Goal: Entertainment & Leisure: Consume media (video, audio)

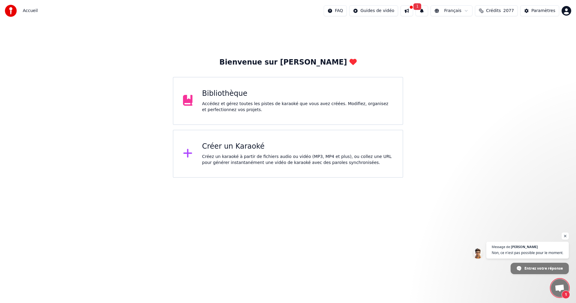
click at [410, 9] on button at bounding box center [407, 10] width 13 height 11
click at [425, 9] on button "1" at bounding box center [422, 10] width 13 height 11
click at [464, 30] on button "Mettre à Jour" at bounding box center [482, 29] width 38 height 11
click at [243, 102] on div "Accédez et gérez toutes les pistes de karaoké que vous avez créées. Modifiez, o…" at bounding box center [297, 107] width 191 height 12
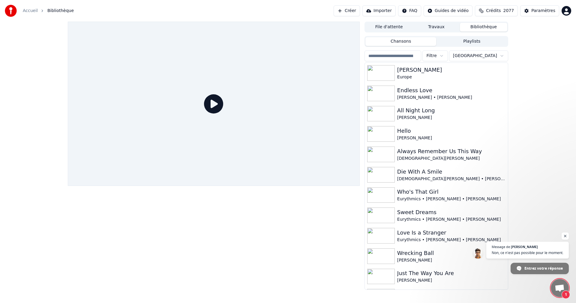
click at [476, 59] on html "Accueil Bibliothèque Créer Importer FAQ Guides de vidéo Crédits 2077 Paramètres…" at bounding box center [288, 151] width 576 height 303
drag, startPoint x: 507, startPoint y: 80, endPoint x: 506, endPoint y: 92, distance: 11.7
click at [506, 92] on html "Accueil Bibliothèque Créer Importer FAQ Guides de vidéo Crédits 2077 Paramètres…" at bounding box center [288, 151] width 576 height 303
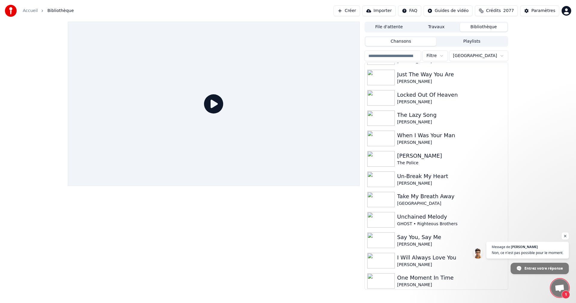
scroll to position [242, 0]
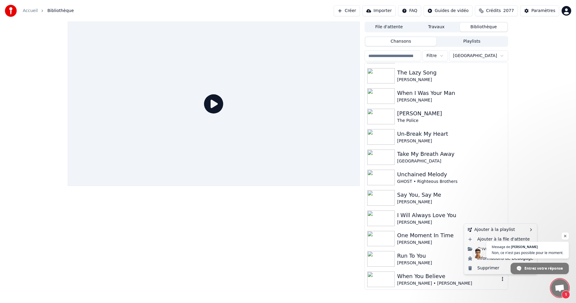
click at [502, 279] on icon "button" at bounding box center [502, 279] width 1 height 4
click at [564, 237] on span "Ouvrir le chat" at bounding box center [566, 236] width 8 height 8
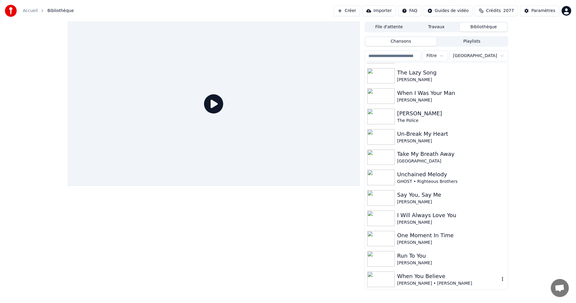
click at [502, 281] on icon "button" at bounding box center [502, 279] width 1 height 4
click at [452, 280] on div "Whitney Houston • Mariah Carey" at bounding box center [449, 283] width 102 height 6
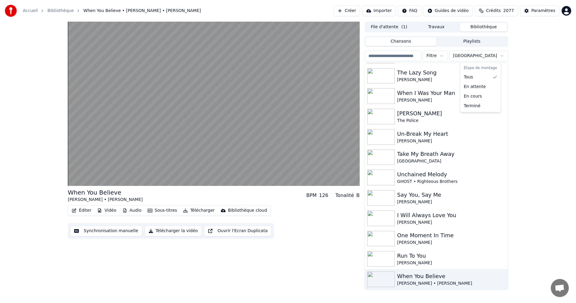
click at [477, 56] on html "Accueil Bibliothèque When You Believe • Whitney Houston • Mariah Carey Créer Im…" at bounding box center [288, 151] width 576 height 303
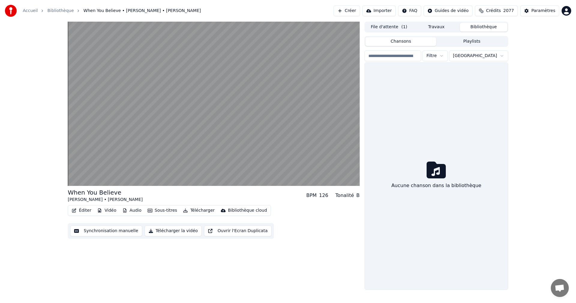
click at [501, 56] on html "Accueil Bibliothèque When You Believe • Whitney Houston • Mariah Carey Créer Im…" at bounding box center [288, 151] width 576 height 303
click at [476, 58] on html "Accueil Bibliothèque When You Believe • Whitney Houston • Mariah Carey Créer Im…" at bounding box center [288, 151] width 576 height 303
click at [446, 69] on html "Accueil Bibliothèque When You Believe • Whitney Houston • Mariah Carey Créer Im…" at bounding box center [288, 151] width 576 height 303
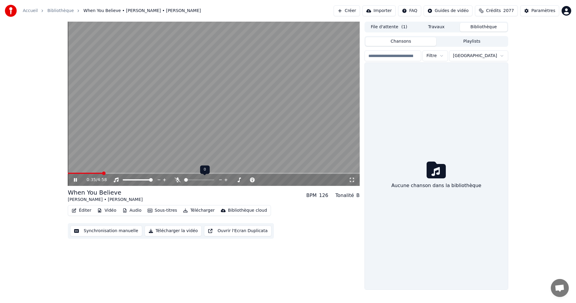
click at [181, 181] on div at bounding box center [205, 180] width 48 height 6
click at [212, 178] on span at bounding box center [210, 180] width 4 height 4
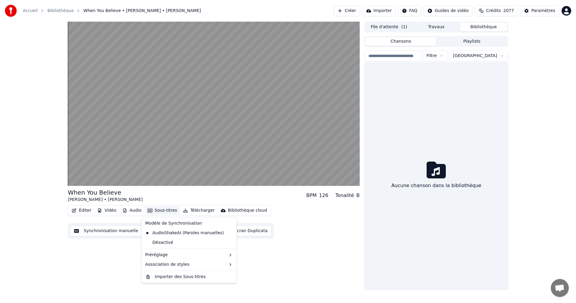
click at [157, 211] on button "Sous-titres" at bounding box center [162, 210] width 35 height 8
click at [248, 263] on div "Default" at bounding box center [245, 266] width 35 height 10
click at [163, 212] on button "Sous-titres" at bounding box center [162, 210] width 35 height 8
click at [111, 260] on div "When You Believe Whitney Houston • Mariah Carey BPM 126 Tonalité B Éditer Vidéo…" at bounding box center [214, 156] width 292 height 268
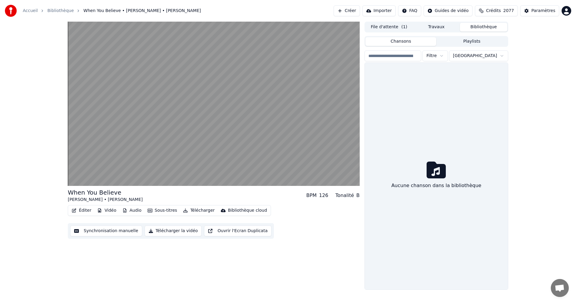
click at [83, 211] on button "Éditer" at bounding box center [81, 210] width 24 height 8
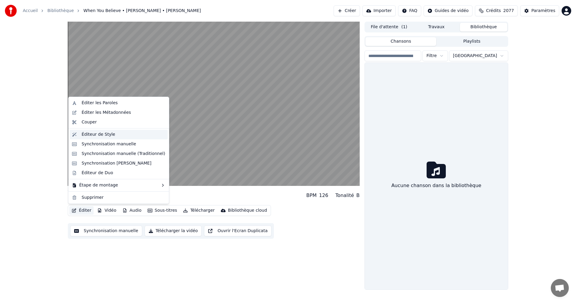
click at [101, 132] on div "Éditeur de Style" at bounding box center [99, 135] width 34 height 6
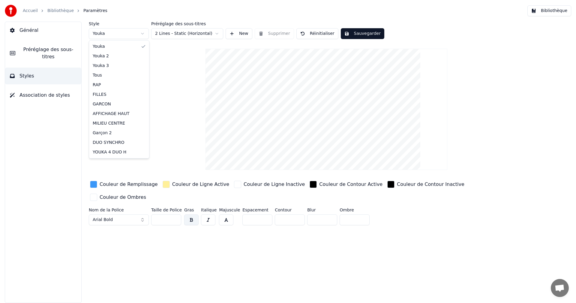
click at [142, 35] on html "Accueil Bibliothèque Paramètres Bibliothèque Général Préréglage des sous-titres…" at bounding box center [288, 151] width 576 height 303
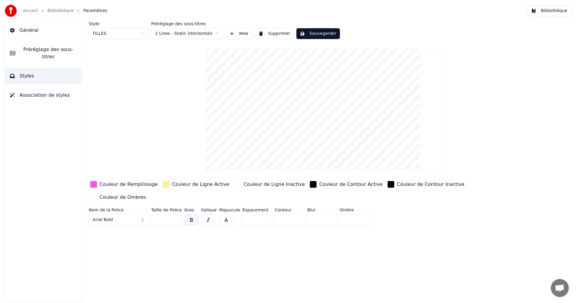
click at [95, 183] on div "button" at bounding box center [93, 184] width 7 height 7
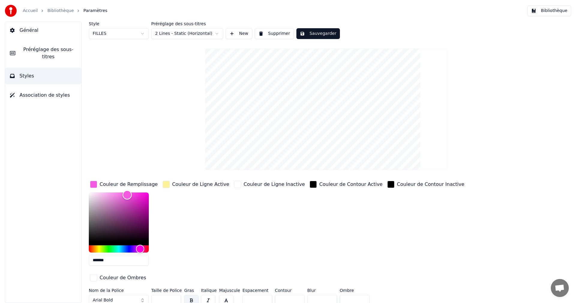
type input "*******"
click at [126, 193] on div "Color" at bounding box center [125, 193] width 9 height 9
click at [140, 104] on div "Style FILLES Préréglage des sous-titres 2 Lines - Static (Horizontal) New Suppr…" at bounding box center [327, 165] width 476 height 286
click at [319, 33] on button "Sauvegarder" at bounding box center [319, 33] width 44 height 11
click at [544, 11] on button "Bibliothèque" at bounding box center [550, 10] width 44 height 11
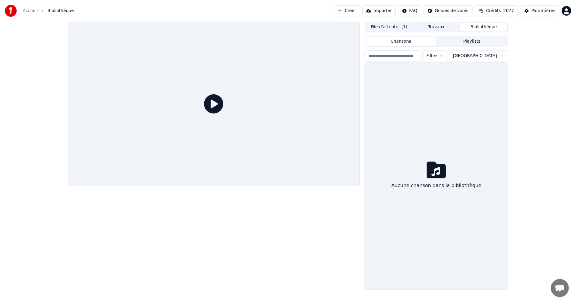
click at [388, 28] on button "File d'attente ( 1 )" at bounding box center [389, 27] width 47 height 9
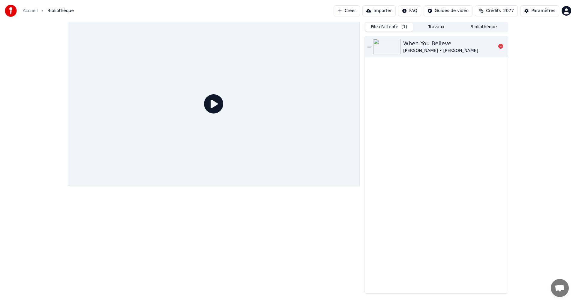
click at [413, 47] on div "When You Believe" at bounding box center [441, 43] width 75 height 8
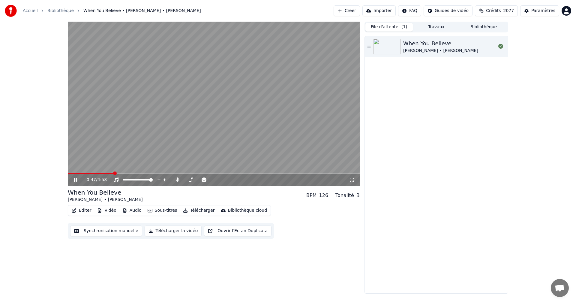
click at [114, 174] on span at bounding box center [214, 173] width 292 height 1
click at [76, 180] on icon at bounding box center [75, 180] width 3 height 4
click at [85, 210] on button "Éditer" at bounding box center [81, 210] width 24 height 8
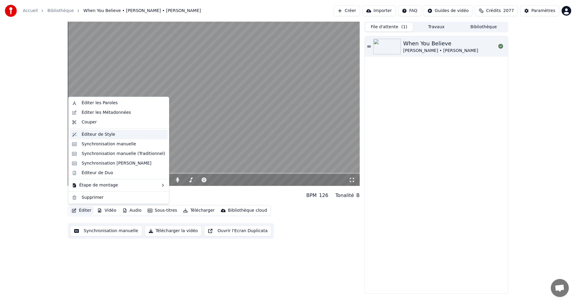
click at [94, 135] on div "Éditeur de Style" at bounding box center [99, 135] width 34 height 6
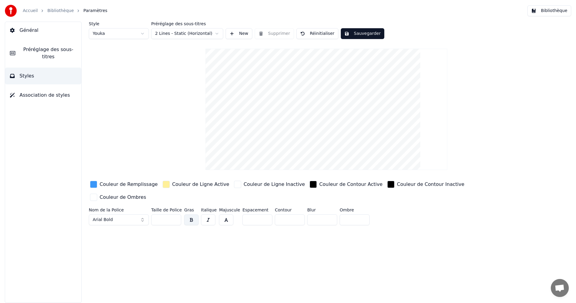
click at [144, 33] on html "Accueil Bibliothèque Paramètres Bibliothèque Général Préréglage des sous-titres…" at bounding box center [288, 151] width 576 height 303
click at [328, 36] on button "Sauvegarder" at bounding box center [319, 33] width 44 height 11
click at [555, 11] on button "Bibliothèque" at bounding box center [550, 10] width 44 height 11
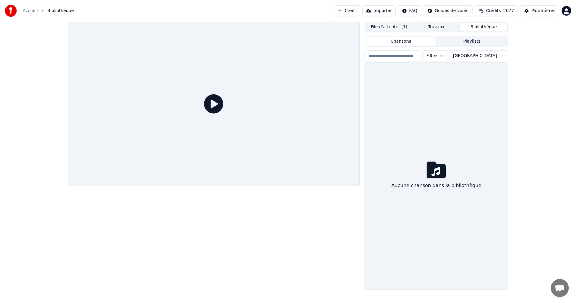
click at [213, 107] on icon at bounding box center [213, 103] width 19 height 19
click at [400, 27] on button "File d'attente ( 1 )" at bounding box center [389, 27] width 47 height 9
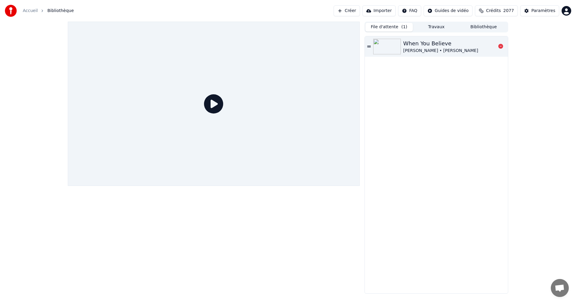
click at [419, 48] on div "Whitney Houston • Mariah Carey" at bounding box center [441, 51] width 75 height 6
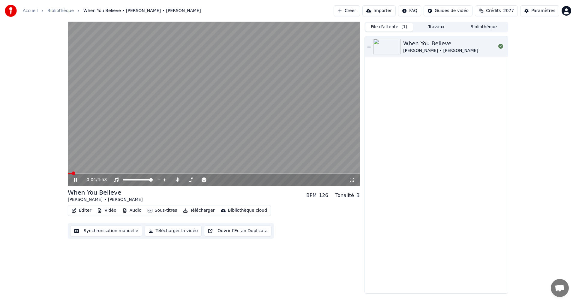
click at [98, 174] on span at bounding box center [214, 173] width 292 height 1
click at [109, 173] on span at bounding box center [214, 173] width 292 height 1
click at [76, 179] on icon at bounding box center [75, 180] width 3 height 4
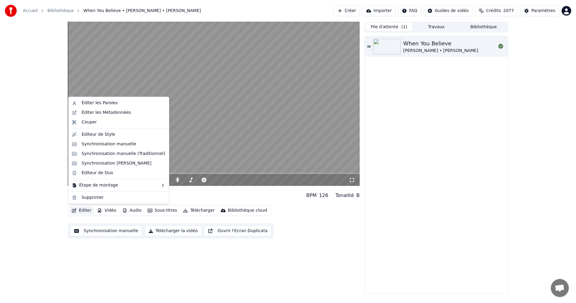
click at [86, 210] on button "Éditer" at bounding box center [81, 210] width 24 height 8
click at [103, 137] on div "Éditeur de Style" at bounding box center [99, 135] width 34 height 6
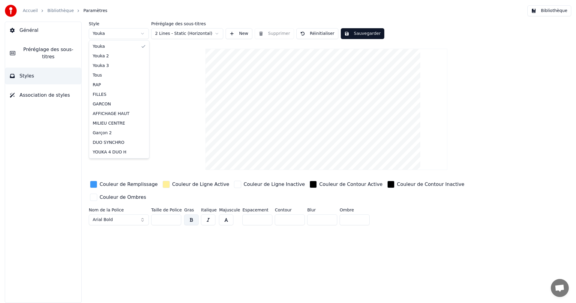
click at [139, 33] on html "Accueil Bibliothèque Paramètres Bibliothèque Général Préréglage des sous-titres…" at bounding box center [288, 151] width 576 height 303
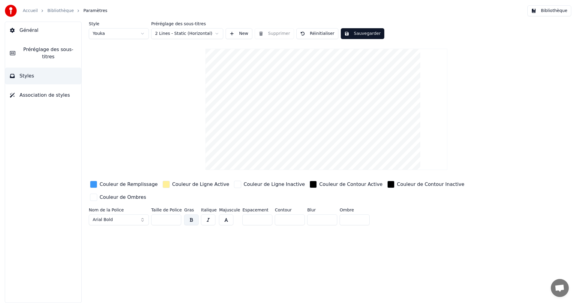
click at [121, 184] on div "Couleur de Remplissage" at bounding box center [129, 184] width 58 height 7
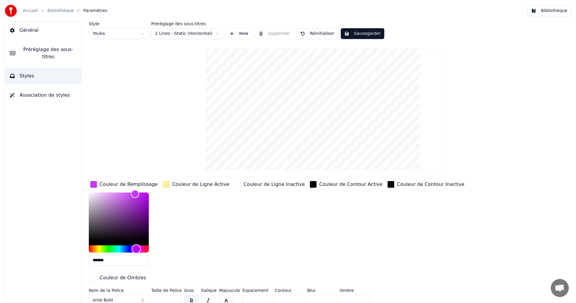
click at [136, 250] on div "Hue" at bounding box center [119, 248] width 60 height 7
drag, startPoint x: 135, startPoint y: 196, endPoint x: 121, endPoint y: 195, distance: 13.8
click at [121, 195] on div "Color" at bounding box center [120, 195] width 9 height 9
type input "*******"
click at [138, 248] on div "Hue" at bounding box center [137, 248] width 9 height 9
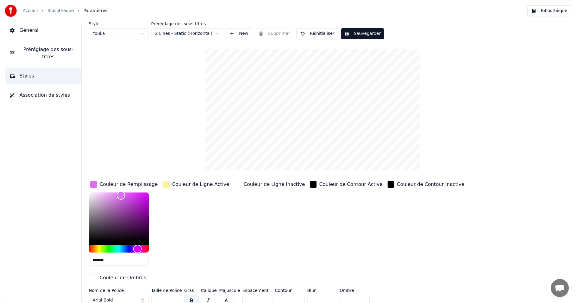
click at [364, 33] on button "Sauvegarder" at bounding box center [363, 33] width 44 height 11
click at [564, 10] on button "Bibliothèque" at bounding box center [550, 10] width 44 height 11
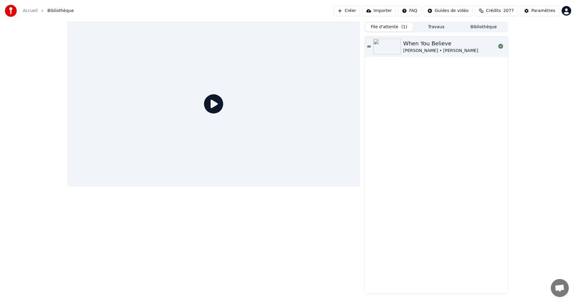
click at [402, 30] on button "File d'attente ( 1 )" at bounding box center [389, 27] width 47 height 9
click at [416, 42] on div "When You Believe" at bounding box center [441, 43] width 75 height 8
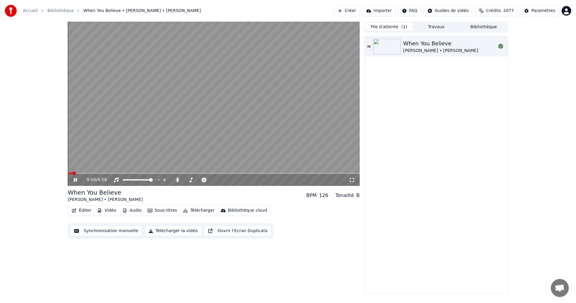
click at [97, 174] on div "0:04 / 4:58" at bounding box center [214, 180] width 292 height 12
click at [128, 164] on video at bounding box center [214, 104] width 292 height 164
click at [117, 172] on video at bounding box center [214, 104] width 292 height 164
click at [115, 174] on span at bounding box center [214, 173] width 292 height 1
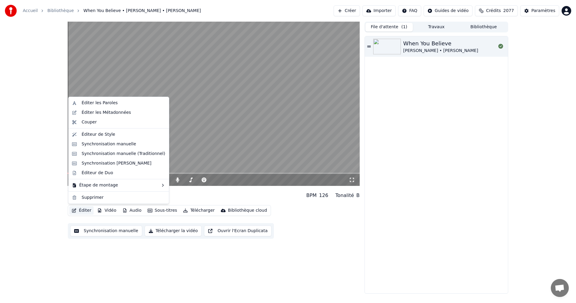
click at [79, 211] on button "Éditer" at bounding box center [81, 210] width 24 height 8
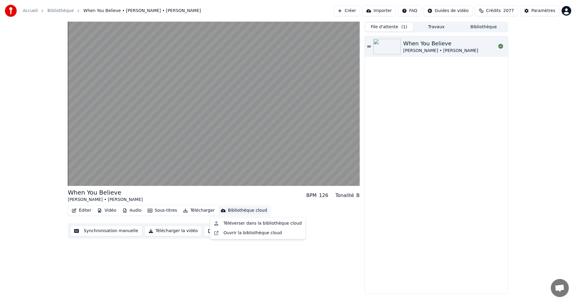
click at [392, 241] on div "When You Believe Whitney Houston • Mariah Carey" at bounding box center [436, 164] width 143 height 257
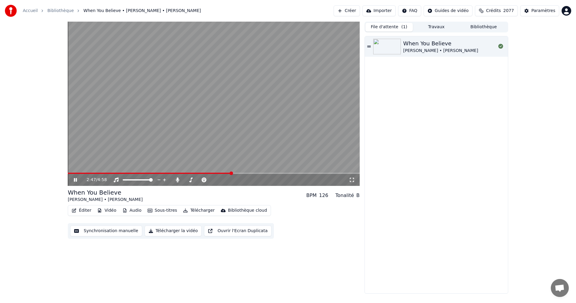
click at [75, 179] on icon at bounding box center [75, 180] width 3 height 4
click at [86, 209] on button "Éditer" at bounding box center [81, 210] width 24 height 8
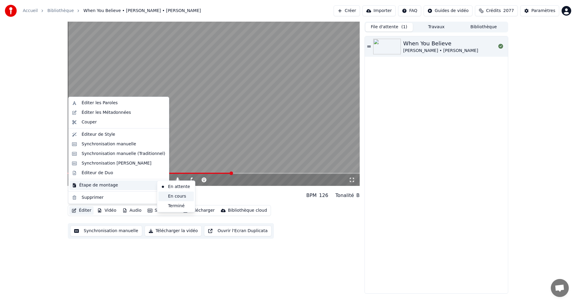
click at [177, 195] on div "En cours" at bounding box center [176, 197] width 35 height 10
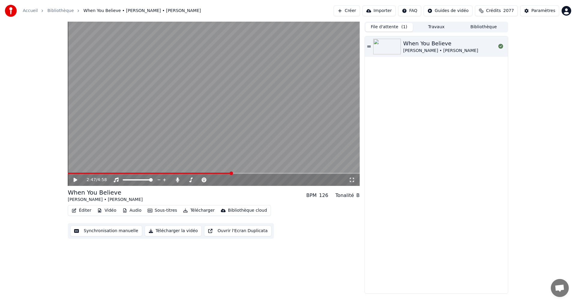
click at [478, 28] on button "Bibliothèque" at bounding box center [483, 27] width 47 height 9
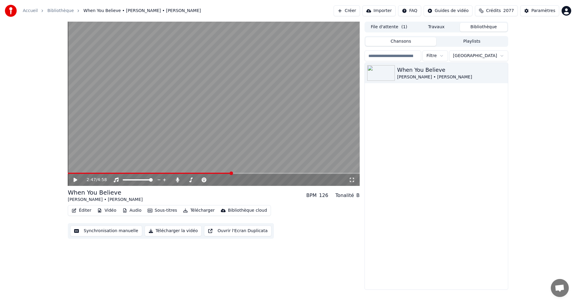
click at [473, 56] on html "Accueil Bibliothèque When You Believe • Whitney Houston • Mariah Carey Créer Im…" at bounding box center [288, 151] width 576 height 303
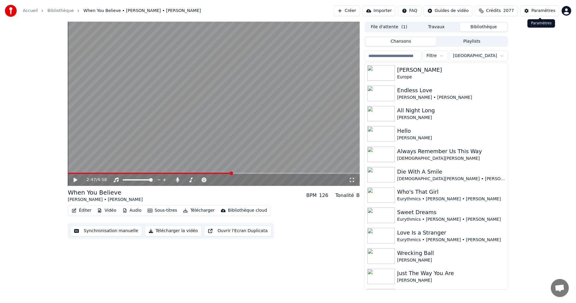
click at [546, 9] on div "Paramètres" at bounding box center [544, 11] width 24 height 6
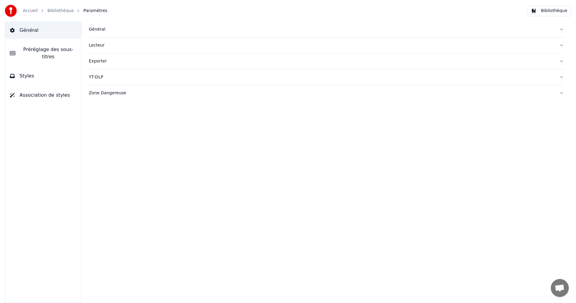
click at [100, 33] on button "Général" at bounding box center [327, 30] width 476 height 16
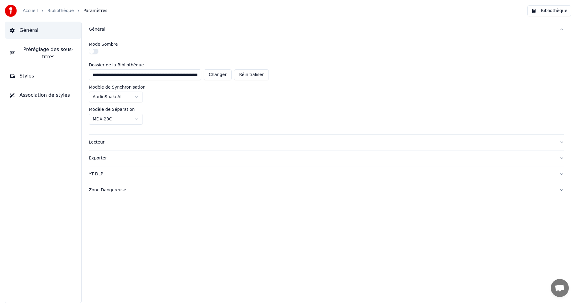
scroll to position [0, 73]
drag, startPoint x: 91, startPoint y: 75, endPoint x: 214, endPoint y: 75, distance: 123.4
click at [214, 75] on div "**********" at bounding box center [179, 74] width 180 height 11
click at [219, 75] on button "Changer" at bounding box center [222, 74] width 28 height 11
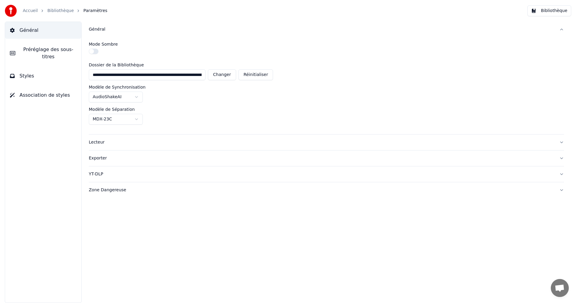
type input "**********"
click at [56, 8] on link "Bibliothèque" at bounding box center [60, 11] width 26 height 6
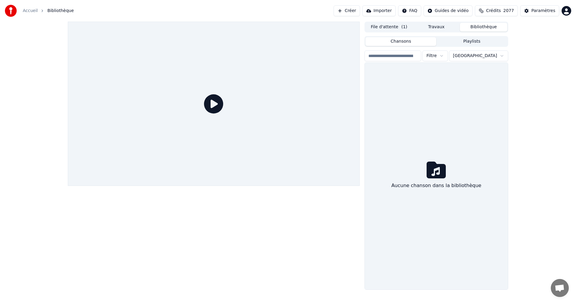
click at [479, 27] on button "Bibliothèque" at bounding box center [483, 27] width 47 height 9
click at [535, 12] on div "Paramètres" at bounding box center [544, 11] width 24 height 6
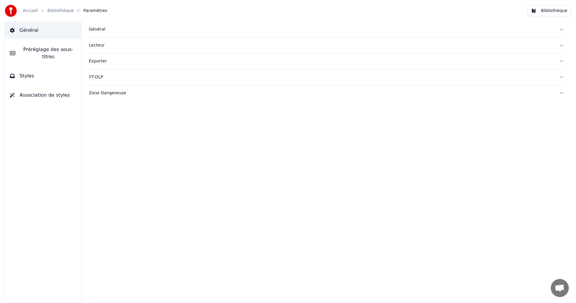
click at [98, 28] on div "Général" at bounding box center [322, 29] width 466 height 6
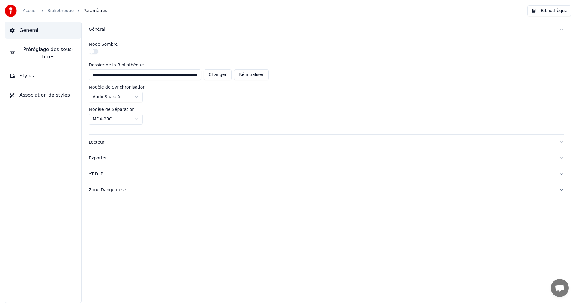
click at [223, 77] on button "Changer" at bounding box center [218, 74] width 28 height 11
type input "**********"
click at [554, 11] on button "Bibliothèque" at bounding box center [550, 10] width 44 height 11
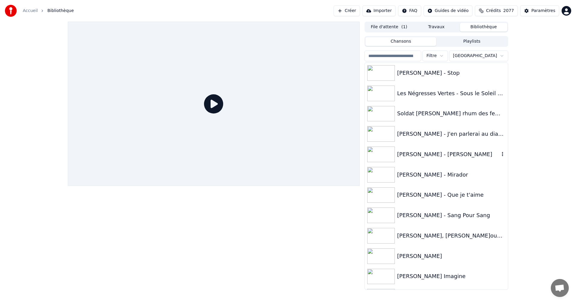
click at [500, 153] on icon "button" at bounding box center [503, 154] width 6 height 5
click at [449, 153] on div "Johnny Hallyday - Laura" at bounding box center [449, 154] width 102 height 8
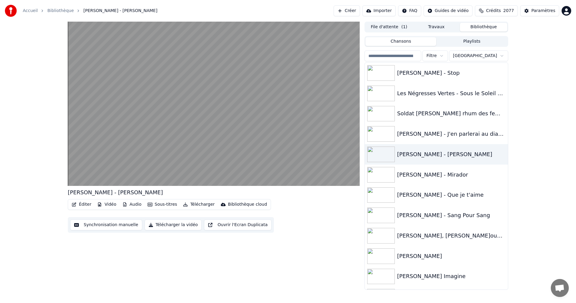
click at [87, 204] on button "Éditer" at bounding box center [81, 204] width 24 height 8
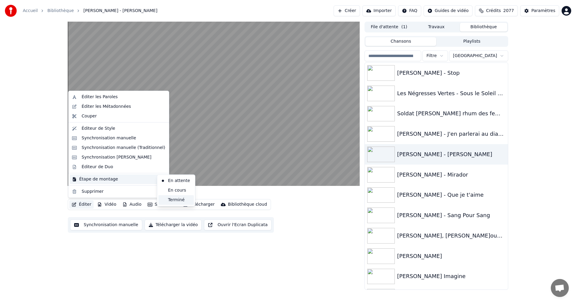
click at [175, 201] on div "Terminé" at bounding box center [176, 200] width 35 height 10
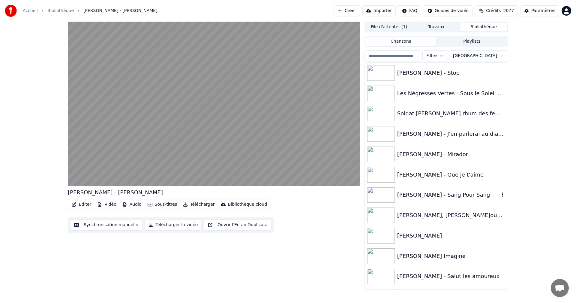
click at [472, 194] on div "Johnny Hallyday - Sang Pour Sang" at bounding box center [449, 195] width 102 height 8
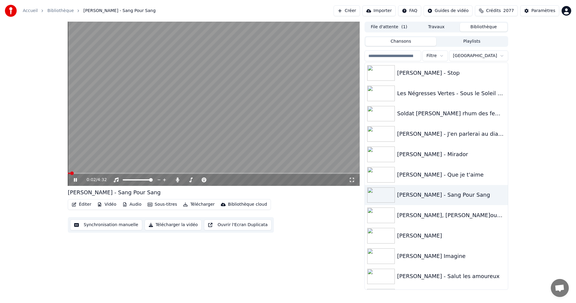
click at [85, 205] on button "Éditer" at bounding box center [81, 204] width 24 height 8
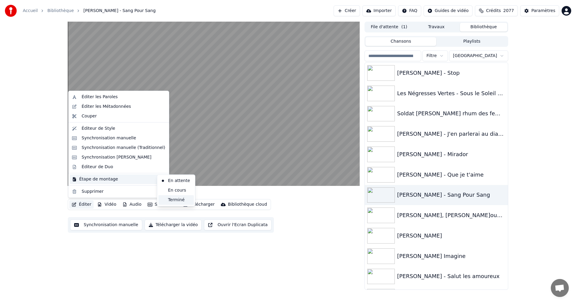
click at [172, 199] on div "Terminé" at bounding box center [176, 200] width 35 height 10
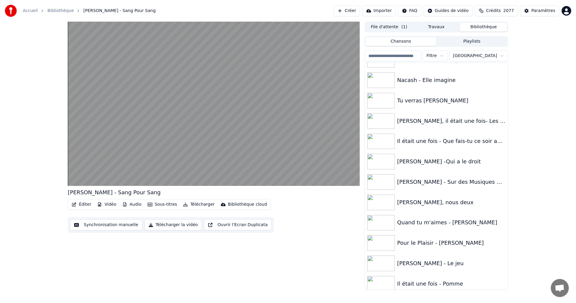
scroll to position [1332, 0]
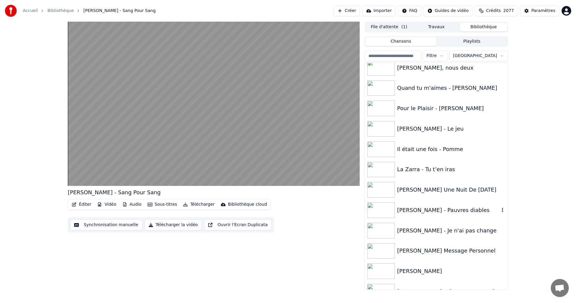
click at [470, 211] on div "Julio Iglesias - Pauvres diables" at bounding box center [449, 210] width 102 height 8
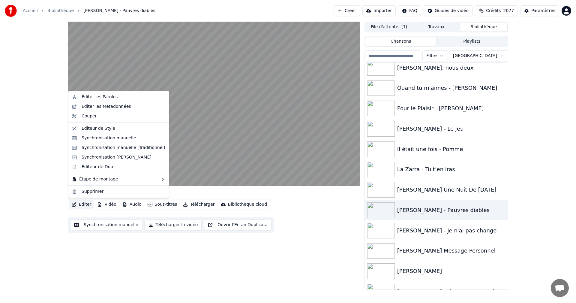
click at [87, 202] on button "Éditer" at bounding box center [81, 204] width 24 height 8
click at [171, 198] on div "Terminé" at bounding box center [176, 200] width 35 height 10
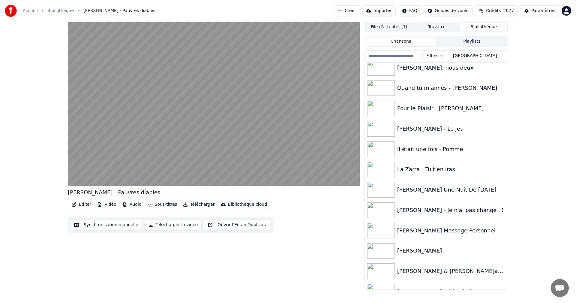
click at [469, 208] on div "Julio Iglesias - Je n'ai pas change" at bounding box center [449, 210] width 102 height 8
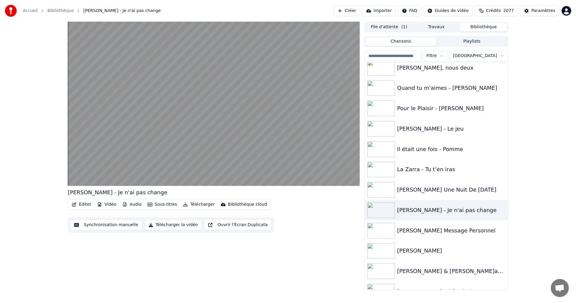
click at [87, 202] on button "Éditer" at bounding box center [81, 204] width 24 height 8
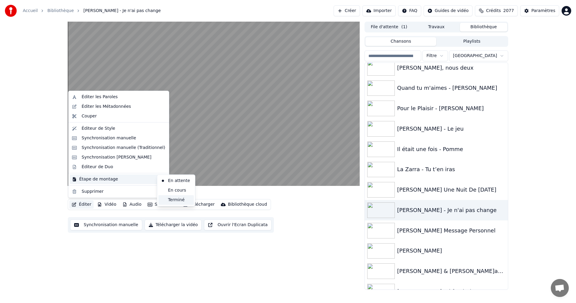
click at [170, 199] on div "Terminé" at bounding box center [176, 200] width 35 height 10
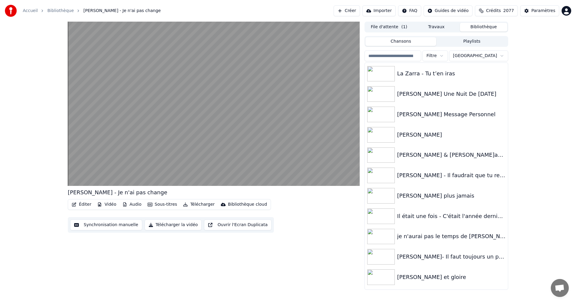
scroll to position [1440, 0]
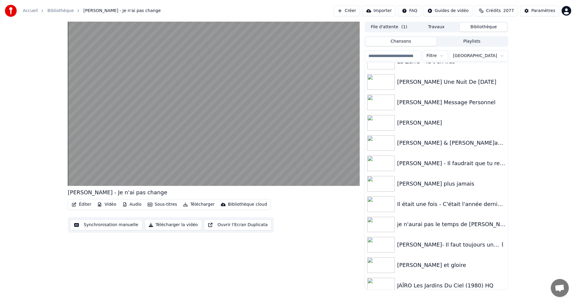
click at [468, 243] on div "JULIO IGLESIAS- Il faut toujours un perdant" at bounding box center [449, 244] width 102 height 8
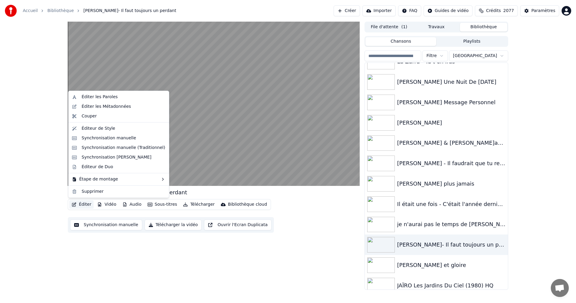
click at [88, 204] on button "Éditer" at bounding box center [81, 204] width 24 height 8
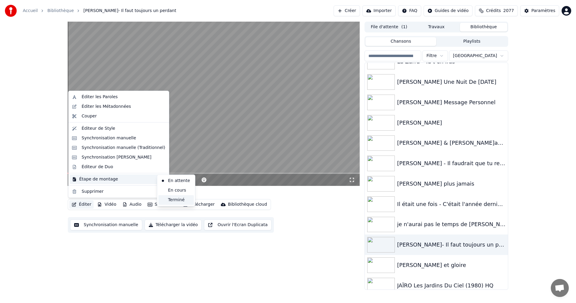
click at [168, 201] on div "Terminé" at bounding box center [176, 200] width 35 height 10
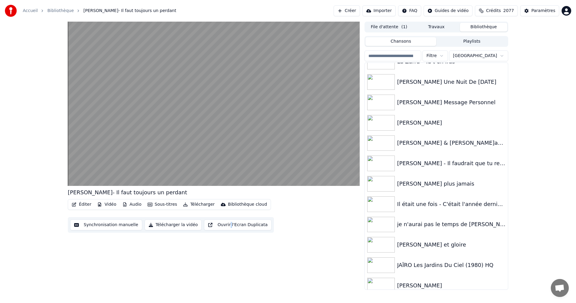
click at [227, 252] on div "JULIO IGLESIAS- Il faut toujours un perdant Éditer Vidéo Audio Sous-titres Télé…" at bounding box center [214, 156] width 292 height 268
click at [476, 58] on html "Accueil Bibliothèque JULIO IGLESIAS- Il faut toujours un perdant Créer Importer…" at bounding box center [288, 151] width 576 height 303
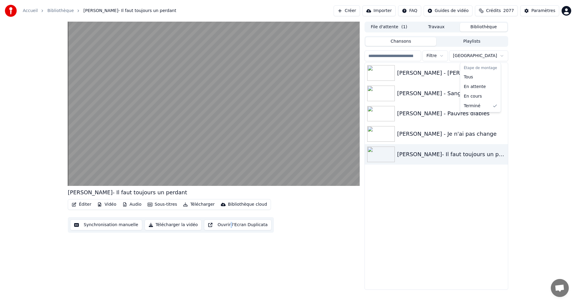
click at [472, 54] on html "Accueil Bibliothèque JULIO IGLESIAS- Il faut toujours un perdant Créer Importer…" at bounding box center [288, 151] width 576 height 303
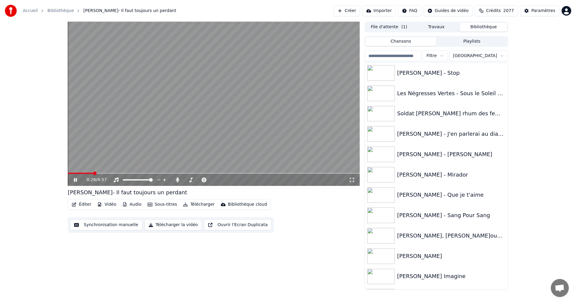
click at [75, 178] on icon at bounding box center [80, 179] width 14 height 5
click at [551, 11] on div "Paramètres" at bounding box center [544, 11] width 24 height 6
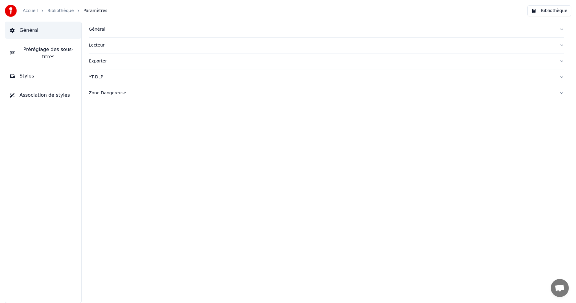
click at [562, 28] on button "Général" at bounding box center [327, 30] width 476 height 16
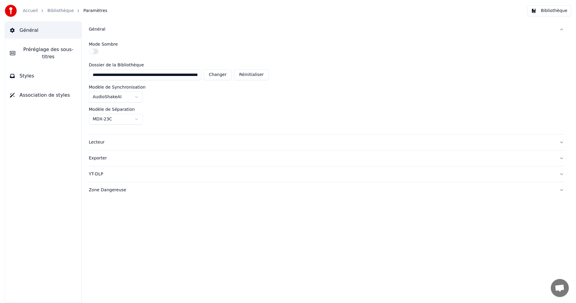
click at [218, 79] on button "Changer" at bounding box center [218, 74] width 28 height 11
type input "**********"
click at [553, 12] on button "Bibliothèque" at bounding box center [550, 10] width 44 height 11
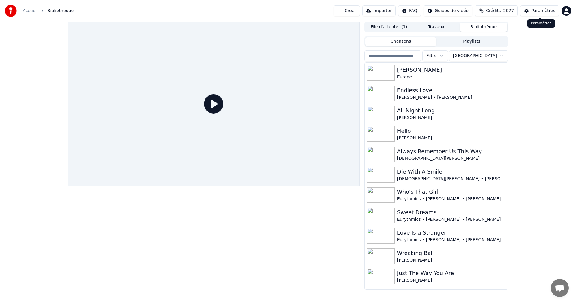
click at [544, 14] on button "Paramètres" at bounding box center [540, 10] width 39 height 11
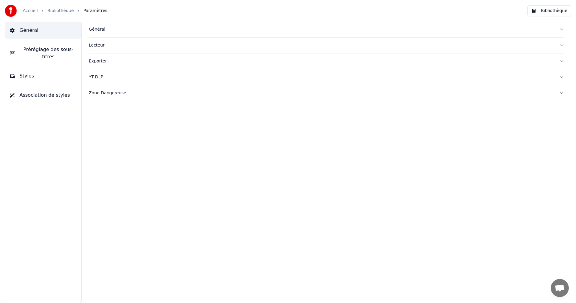
click at [380, 30] on div "Général" at bounding box center [322, 29] width 466 height 6
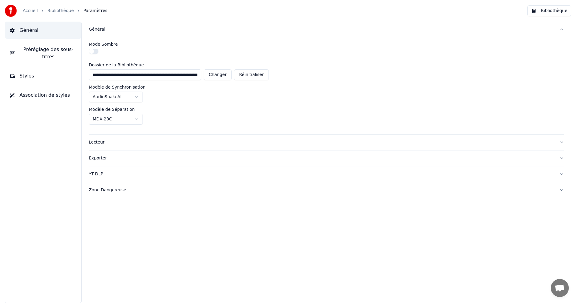
click at [226, 77] on button "Changer" at bounding box center [218, 74] width 28 height 11
type input "**********"
click at [547, 10] on button "Bibliothèque" at bounding box center [550, 10] width 44 height 11
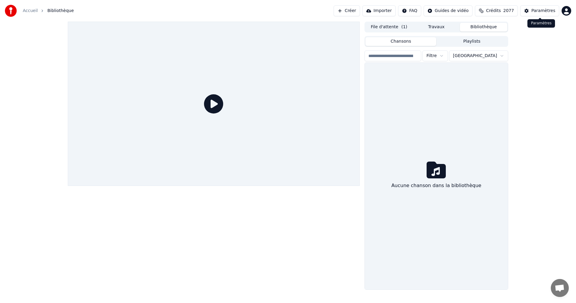
click at [540, 10] on div "Paramètres" at bounding box center [544, 11] width 24 height 6
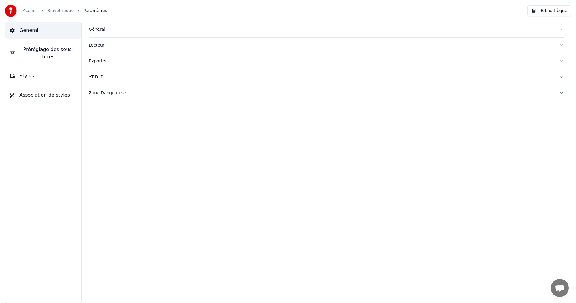
click at [221, 33] on button "Général" at bounding box center [327, 30] width 476 height 16
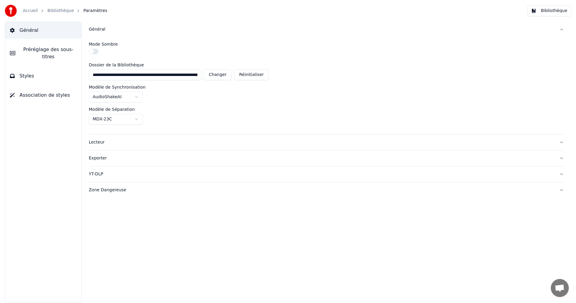
click at [216, 74] on button "Changer" at bounding box center [218, 74] width 28 height 11
type input "**********"
click at [545, 13] on button "Bibliothèque" at bounding box center [550, 10] width 44 height 11
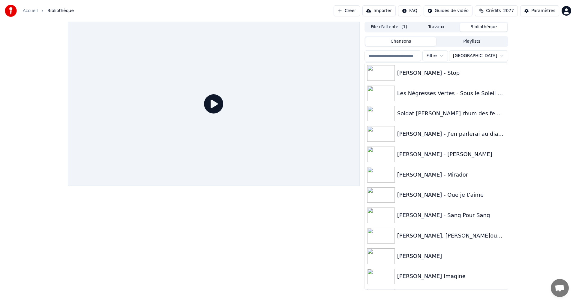
click at [478, 54] on html "Accueil Bibliothèque Créer Importer FAQ Guides de vidéo Crédits 2077 Paramètres…" at bounding box center [288, 151] width 576 height 303
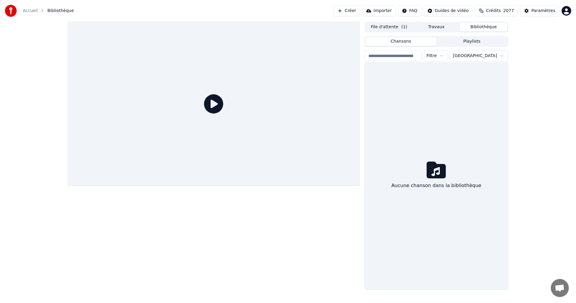
click at [475, 58] on html "Accueil Bibliothèque Créer Importer FAQ Guides de vidéo Crédits 2077 Paramètres…" at bounding box center [288, 151] width 576 height 303
click at [441, 43] on html "Accueil Bibliothèque Créer Importer FAQ Guides de vidéo Crédits 2077 Paramètres…" at bounding box center [288, 151] width 576 height 303
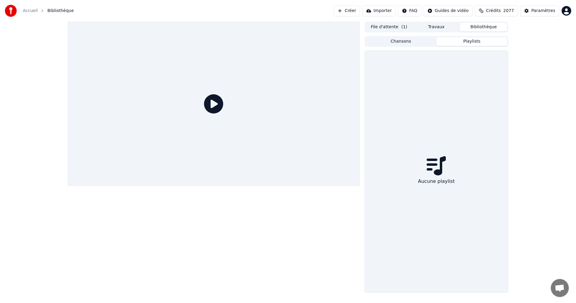
click at [437, 40] on button "Playlists" at bounding box center [472, 41] width 71 height 9
click at [435, 43] on button "Chansons" at bounding box center [401, 41] width 71 height 9
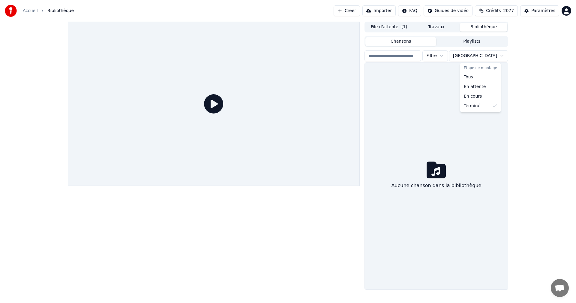
click at [476, 56] on html "Accueil Bibliothèque Créer Importer FAQ Guides de vidéo Crédits 2077 Paramètres…" at bounding box center [288, 151] width 576 height 303
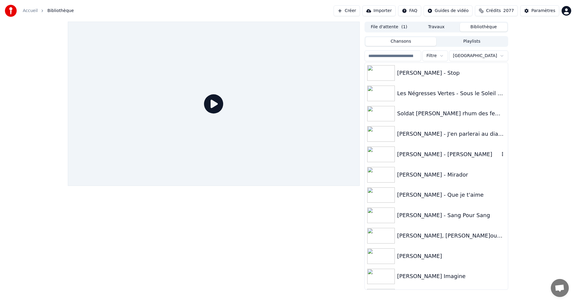
click at [461, 157] on div "Johnny Hallyday - Laura" at bounding box center [449, 154] width 102 height 8
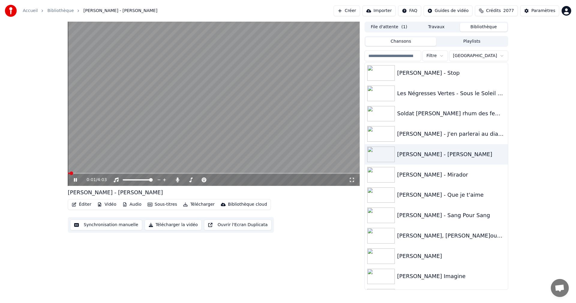
click at [77, 203] on button "Éditer" at bounding box center [81, 204] width 24 height 8
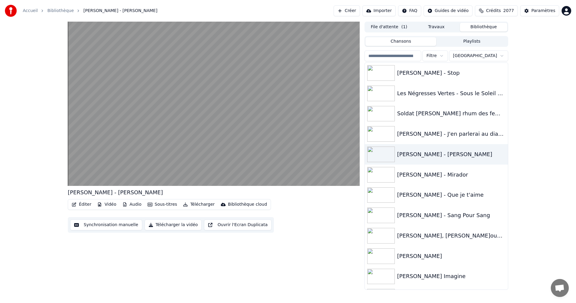
click at [80, 256] on div "Johnny Hallyday - Laura Éditer Vidéo Audio Sous-titres Télécharger Bibliothèque…" at bounding box center [214, 156] width 292 height 268
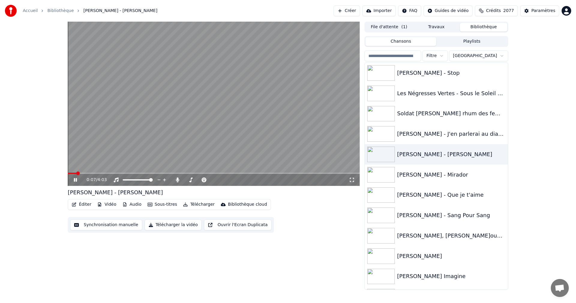
click at [74, 180] on icon at bounding box center [80, 179] width 14 height 5
